Goal: Information Seeking & Learning: Learn about a topic

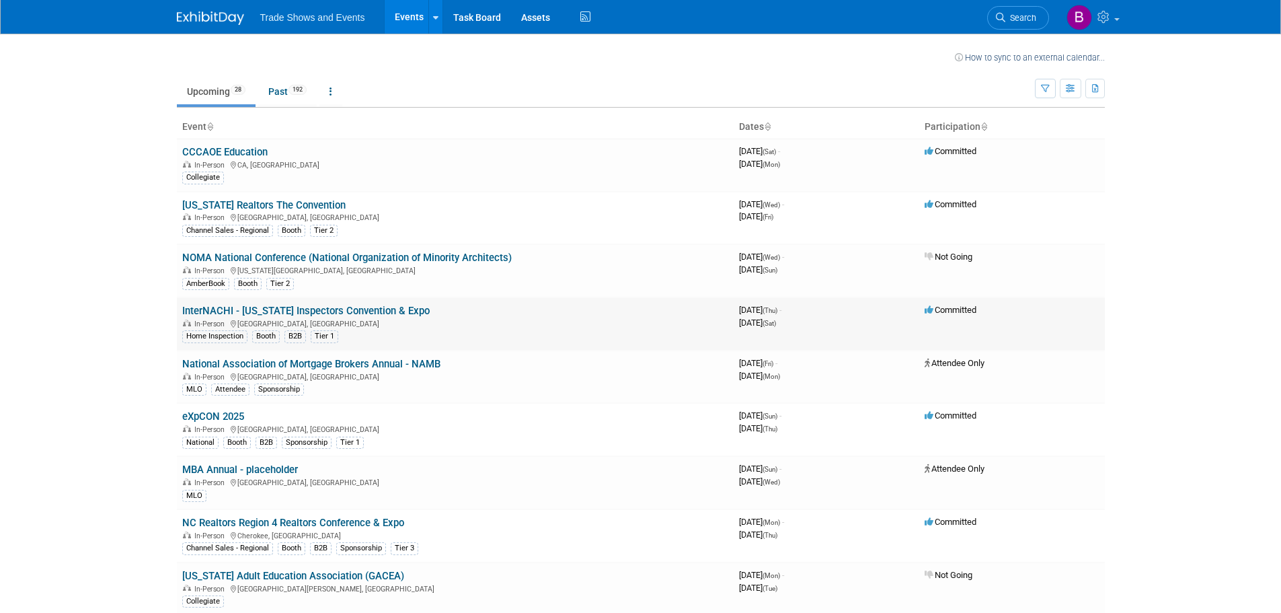
click at [288, 308] on link "InterNACHI - [US_STATE] Inspectors Convention & Expo" at bounding box center [305, 311] width 247 height 12
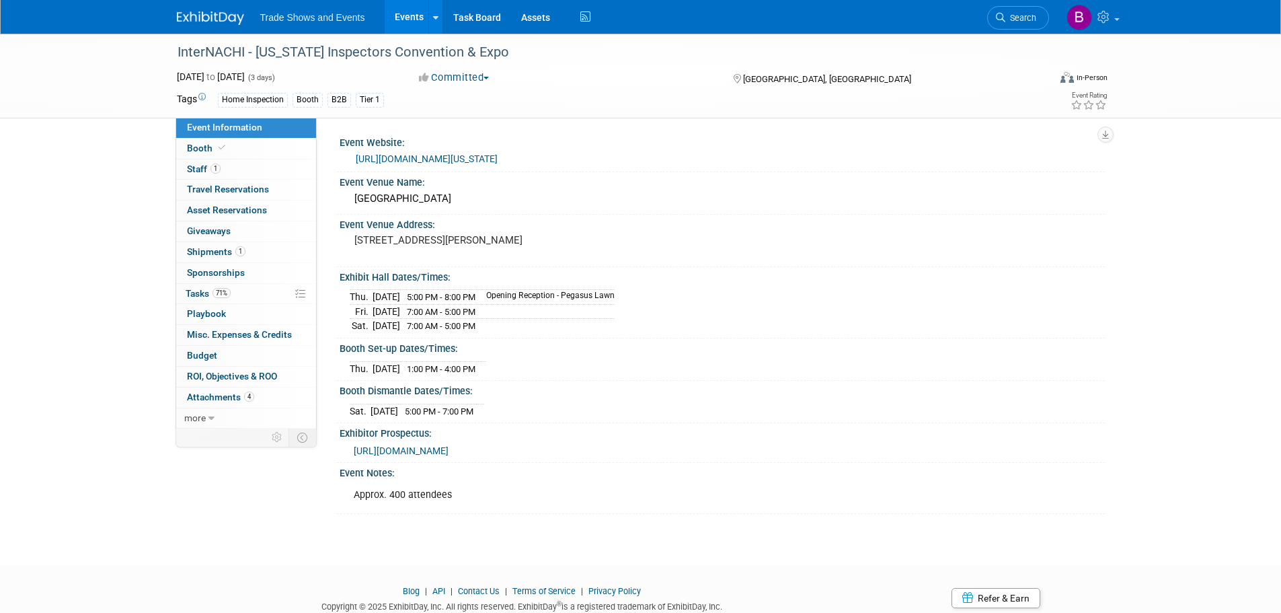
drag, startPoint x: 354, startPoint y: 239, endPoint x: 429, endPoint y: 251, distance: 75.6
click at [429, 246] on pre "555 S Lamar St Dallas, TX 75202" at bounding box center [498, 240] width 289 height 12
copy pre "555 S Lamar St Dallas, TX 75202"
click at [205, 169] on span "Staff 1" at bounding box center [204, 168] width 34 height 11
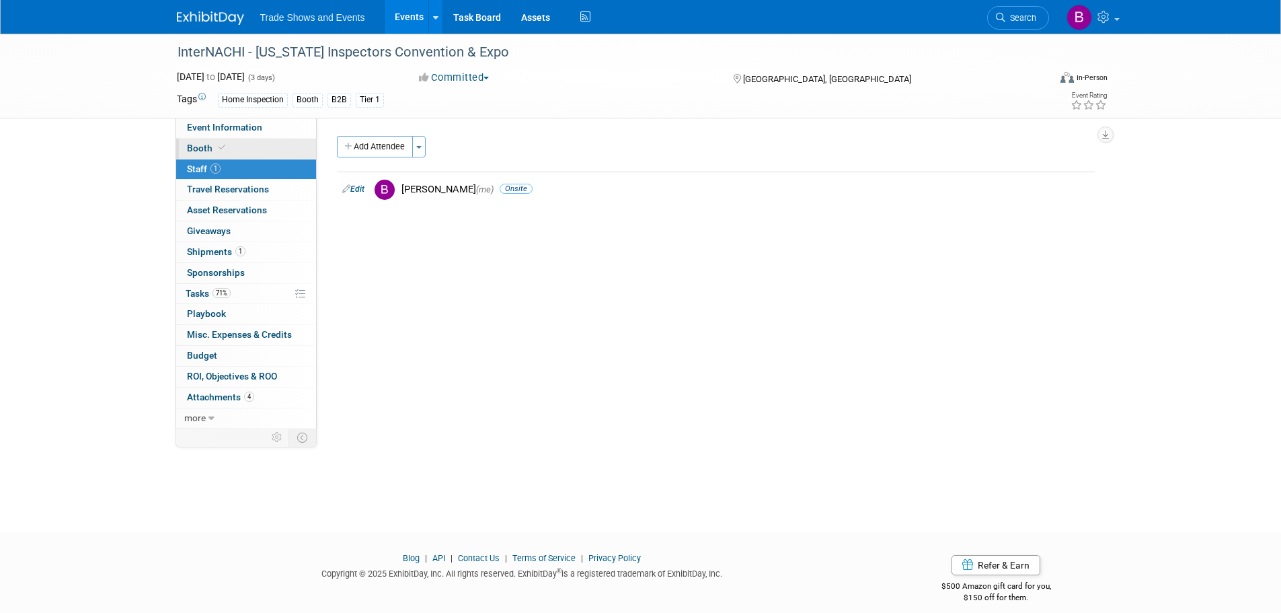
click at [200, 150] on span "Booth" at bounding box center [207, 148] width 41 height 11
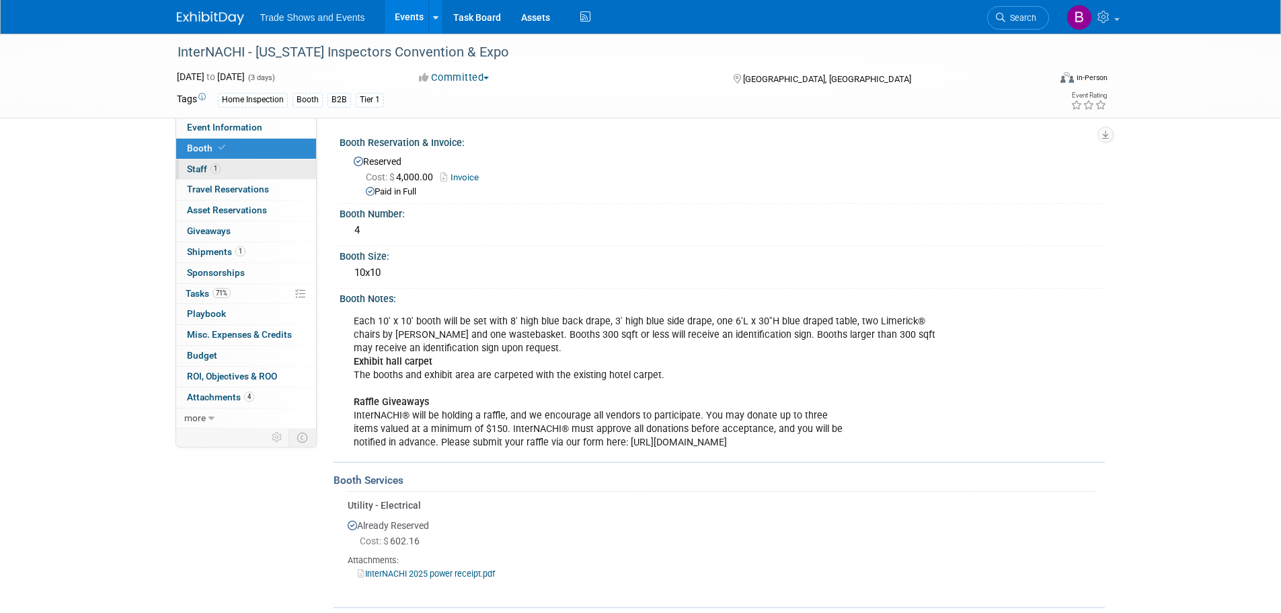
click at [199, 171] on span "Staff 1" at bounding box center [204, 168] width 34 height 11
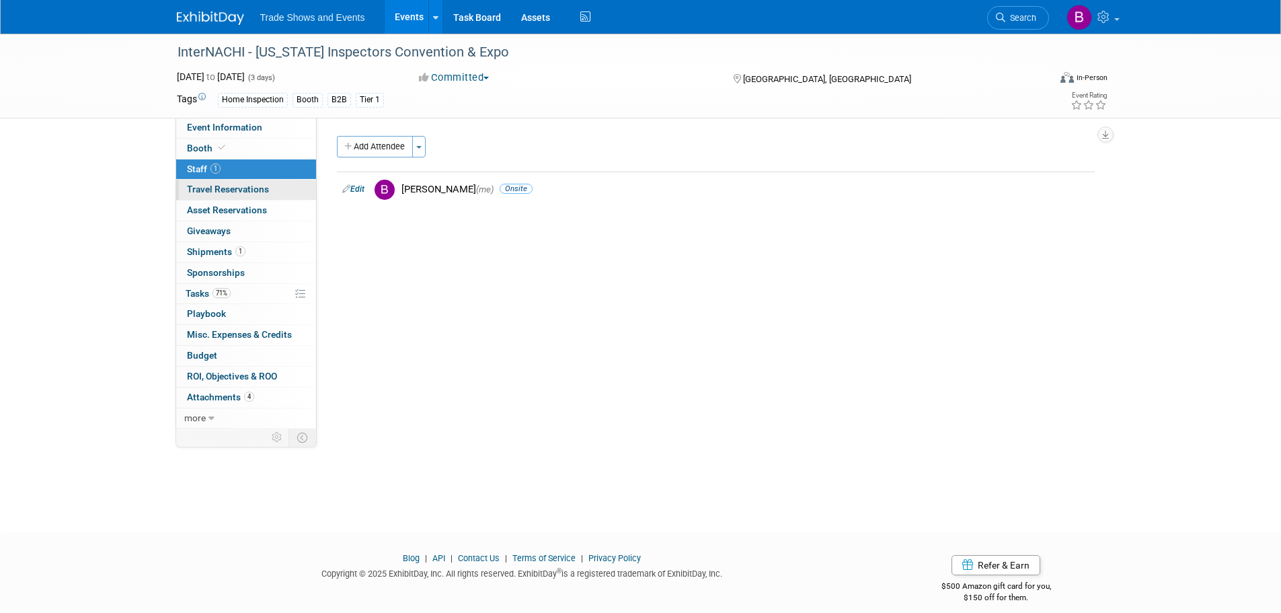
click at [204, 188] on span "Travel Reservations 0" at bounding box center [228, 189] width 82 height 11
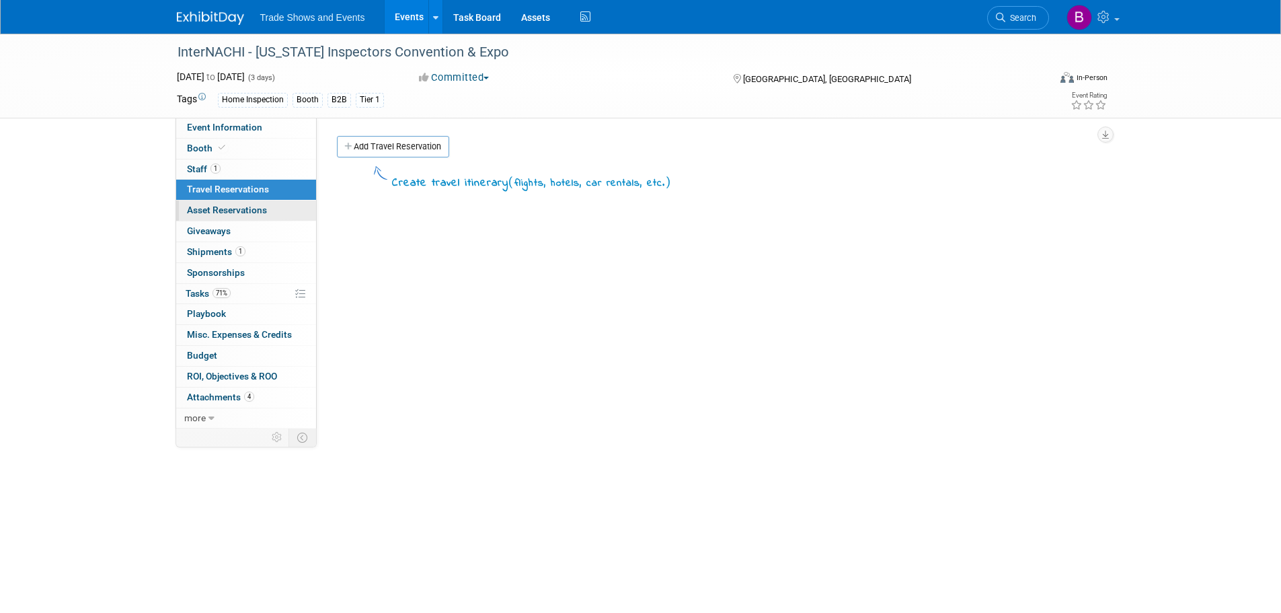
click at [208, 204] on span "Asset Reservations 0" at bounding box center [227, 209] width 80 height 11
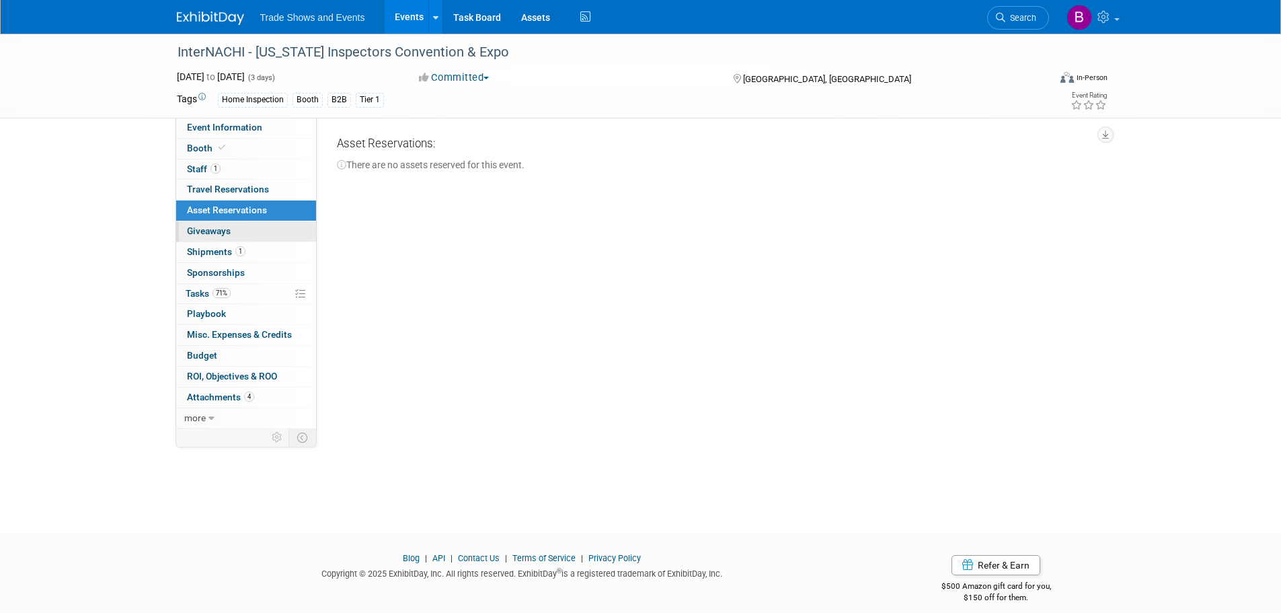
click at [209, 224] on link "0 Giveaways 0" at bounding box center [246, 231] width 140 height 20
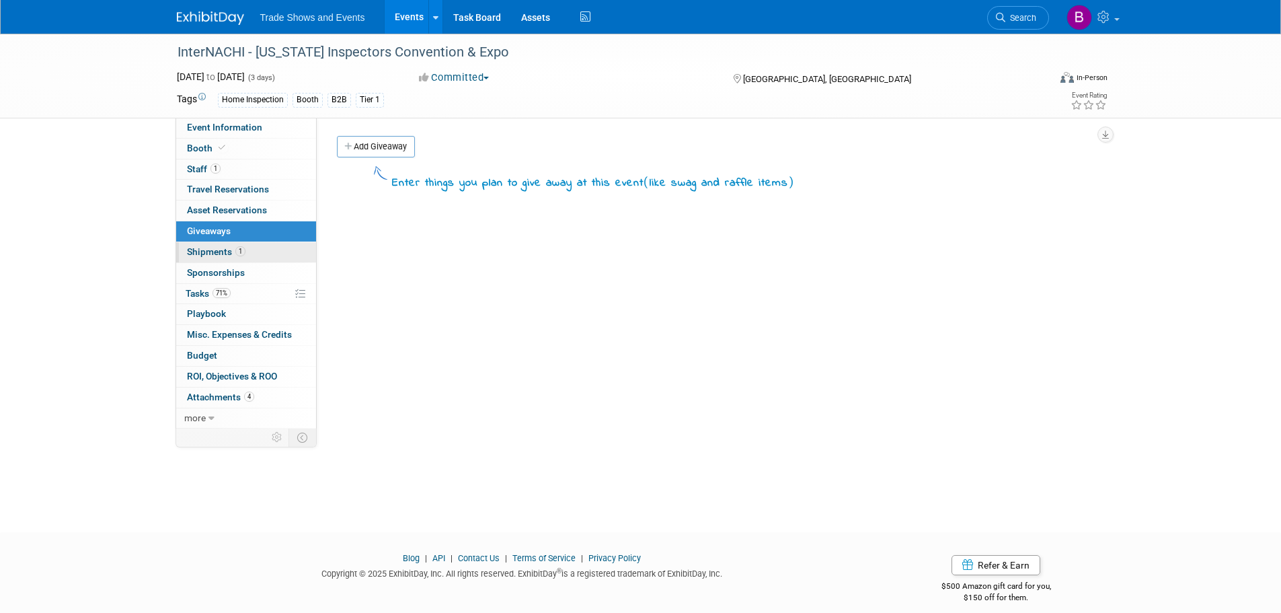
click at [209, 249] on span "Shipments 1" at bounding box center [216, 251] width 58 height 11
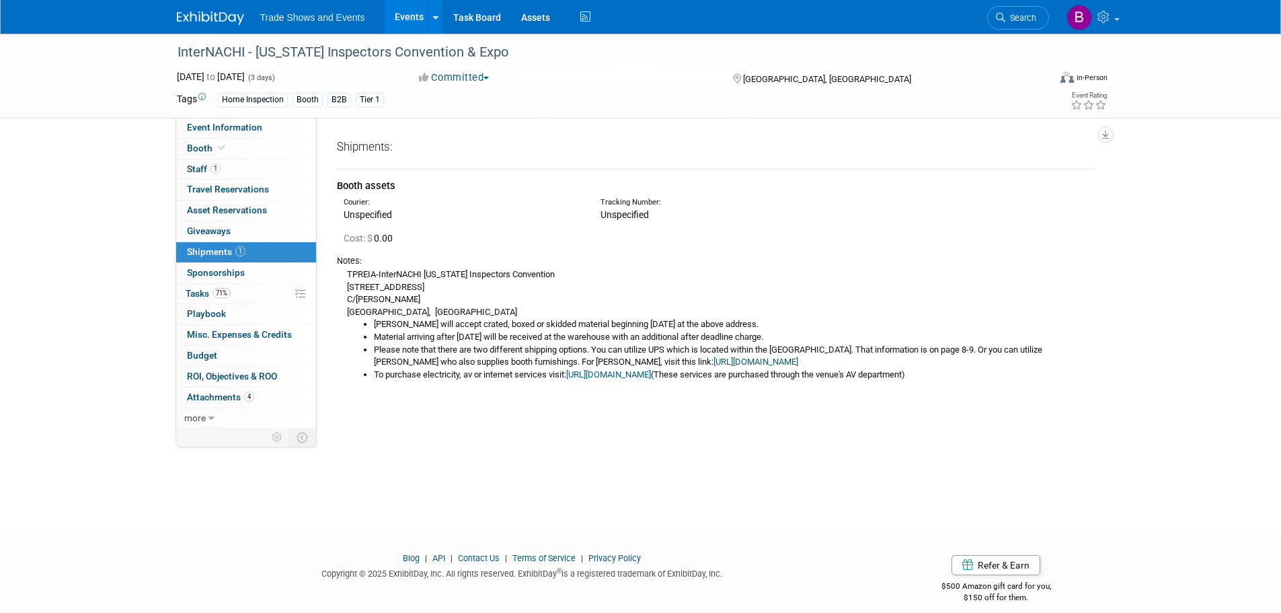
scroll to position [13, 0]
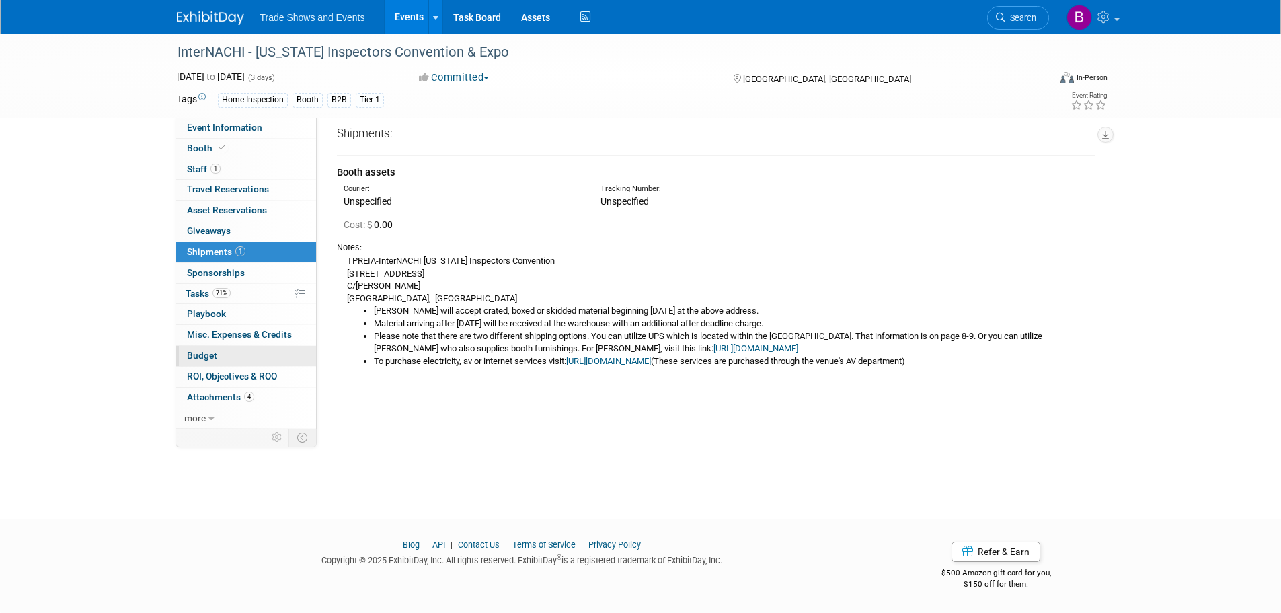
click at [212, 356] on span "Budget" at bounding box center [202, 355] width 30 height 11
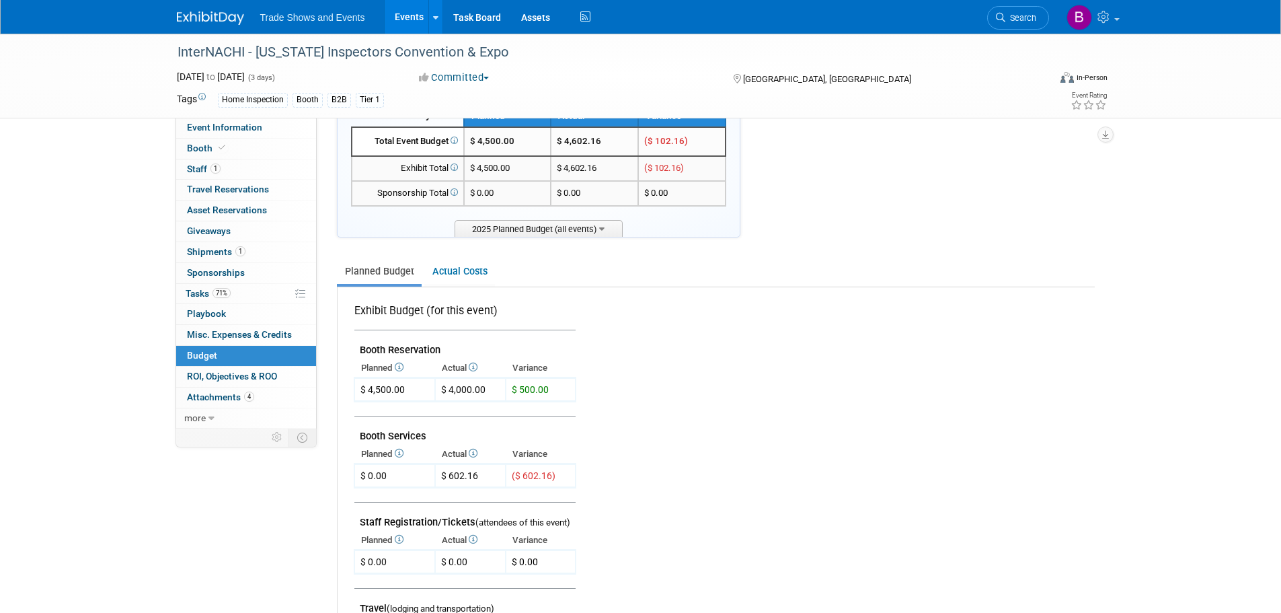
scroll to position [0, 0]
